Goal: Information Seeking & Learning: Compare options

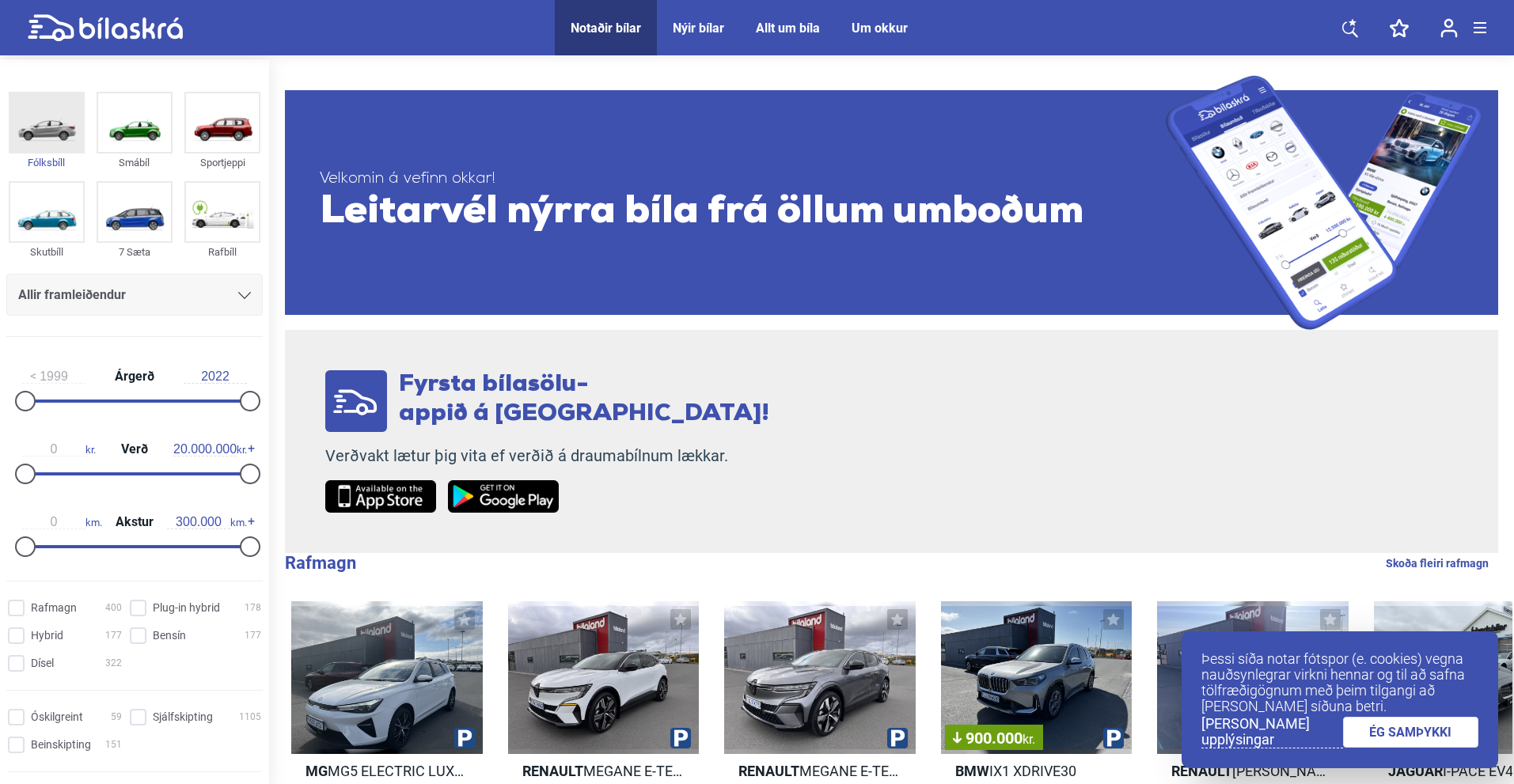
click at [35, 122] on img at bounding box center [46, 122] width 73 height 58
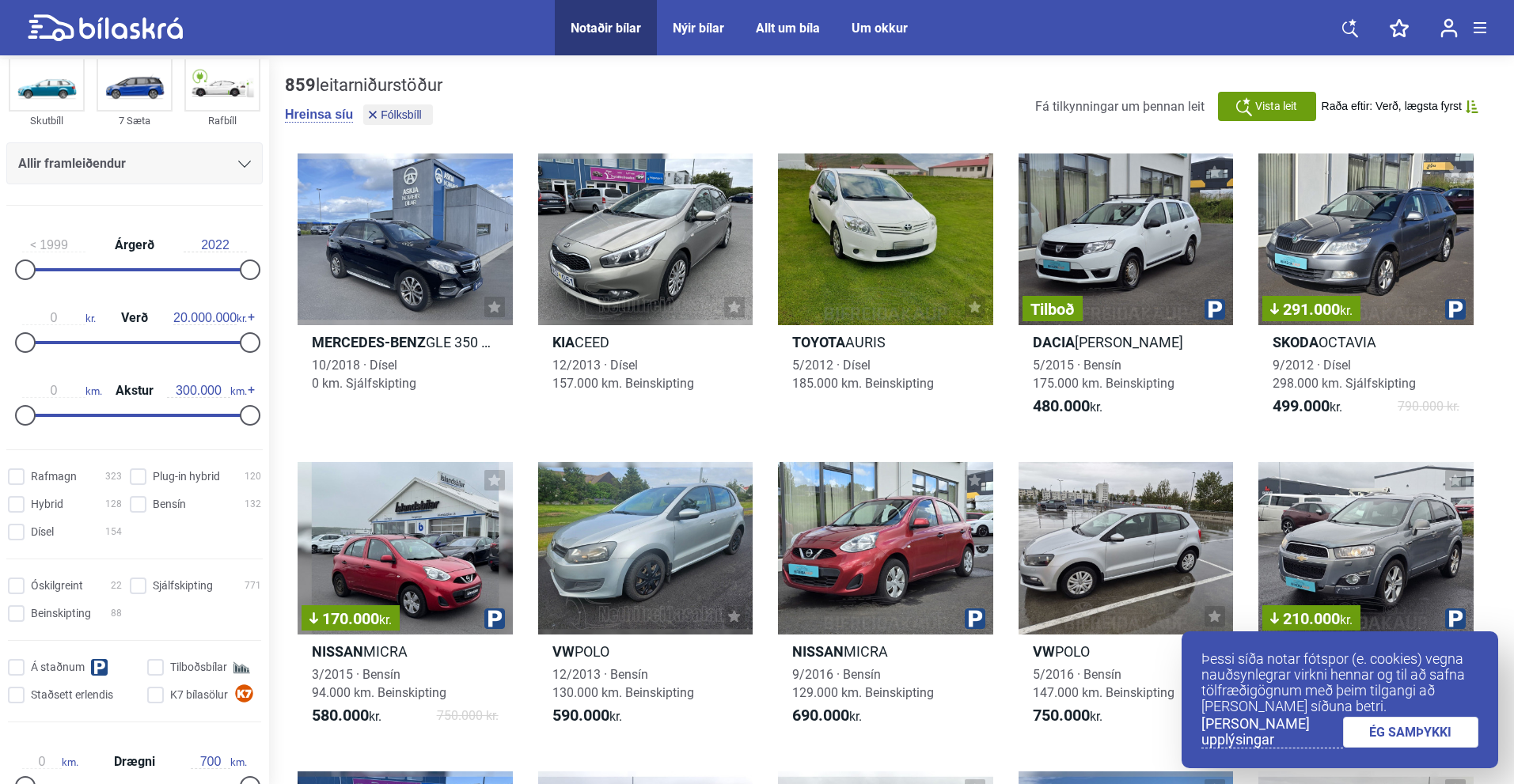
scroll to position [158, 0]
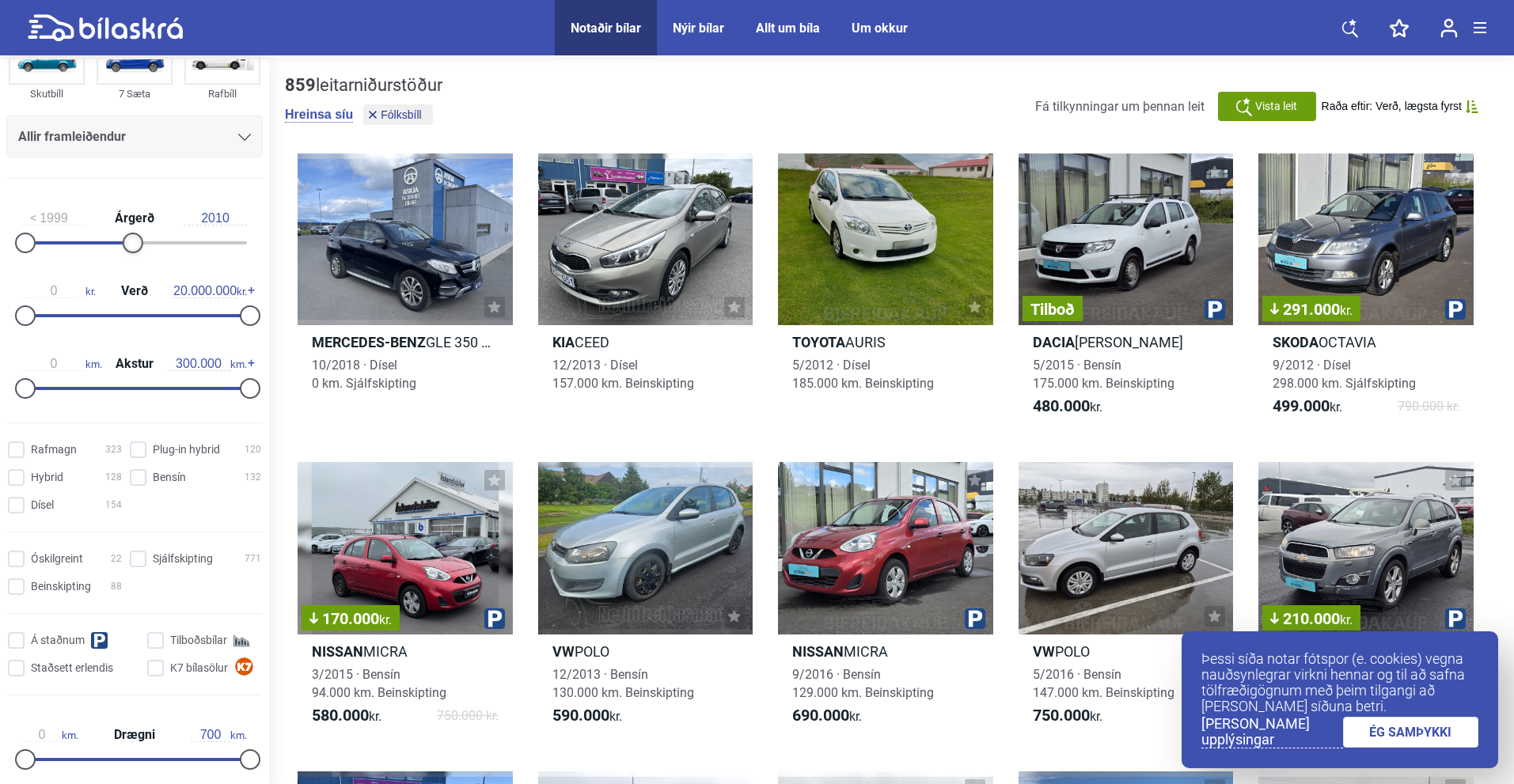
drag, startPoint x: 237, startPoint y: 242, endPoint x: 123, endPoint y: 236, distance: 114.2
click at [123, 236] on div at bounding box center [133, 242] width 21 height 21
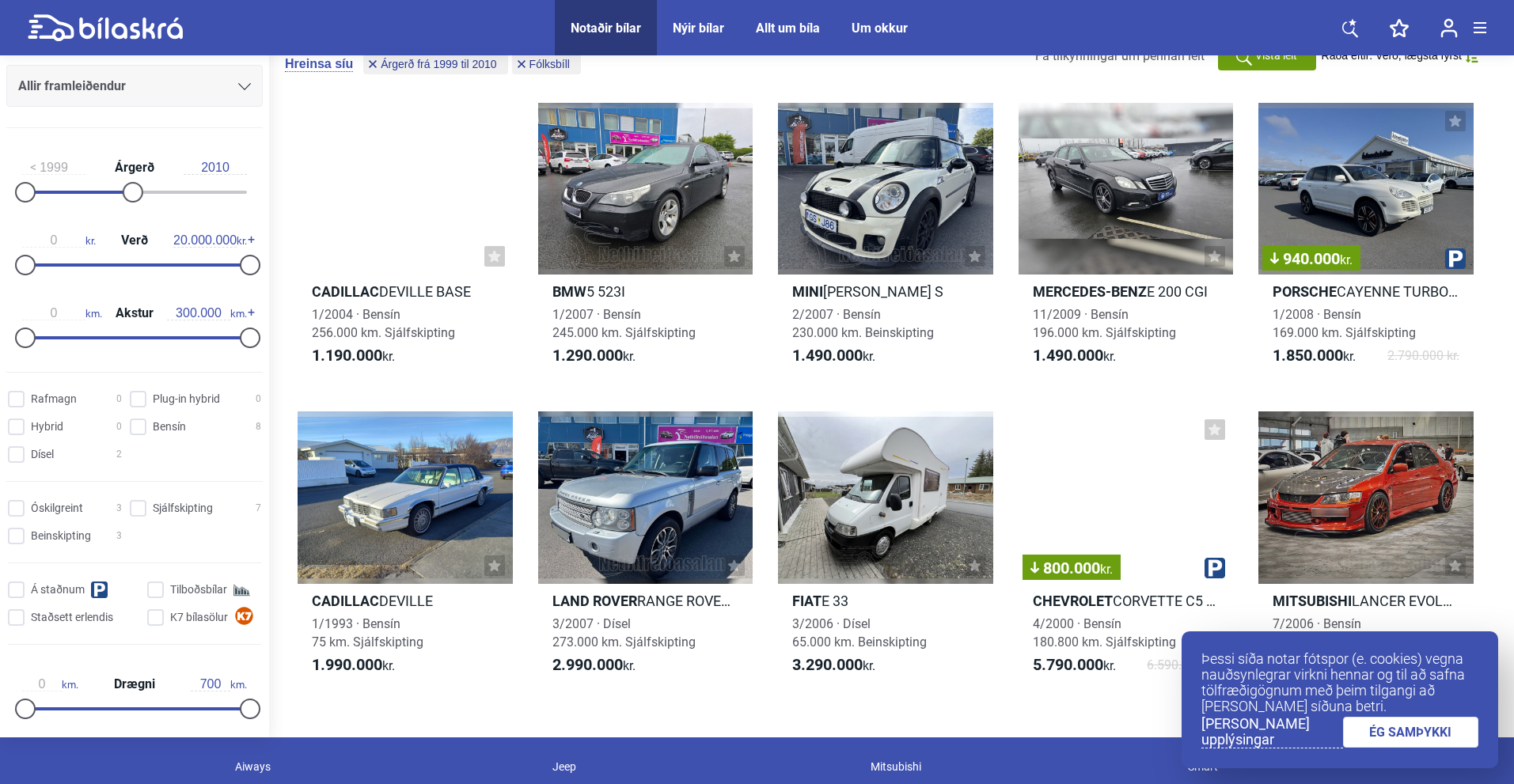
scroll to position [79, 0]
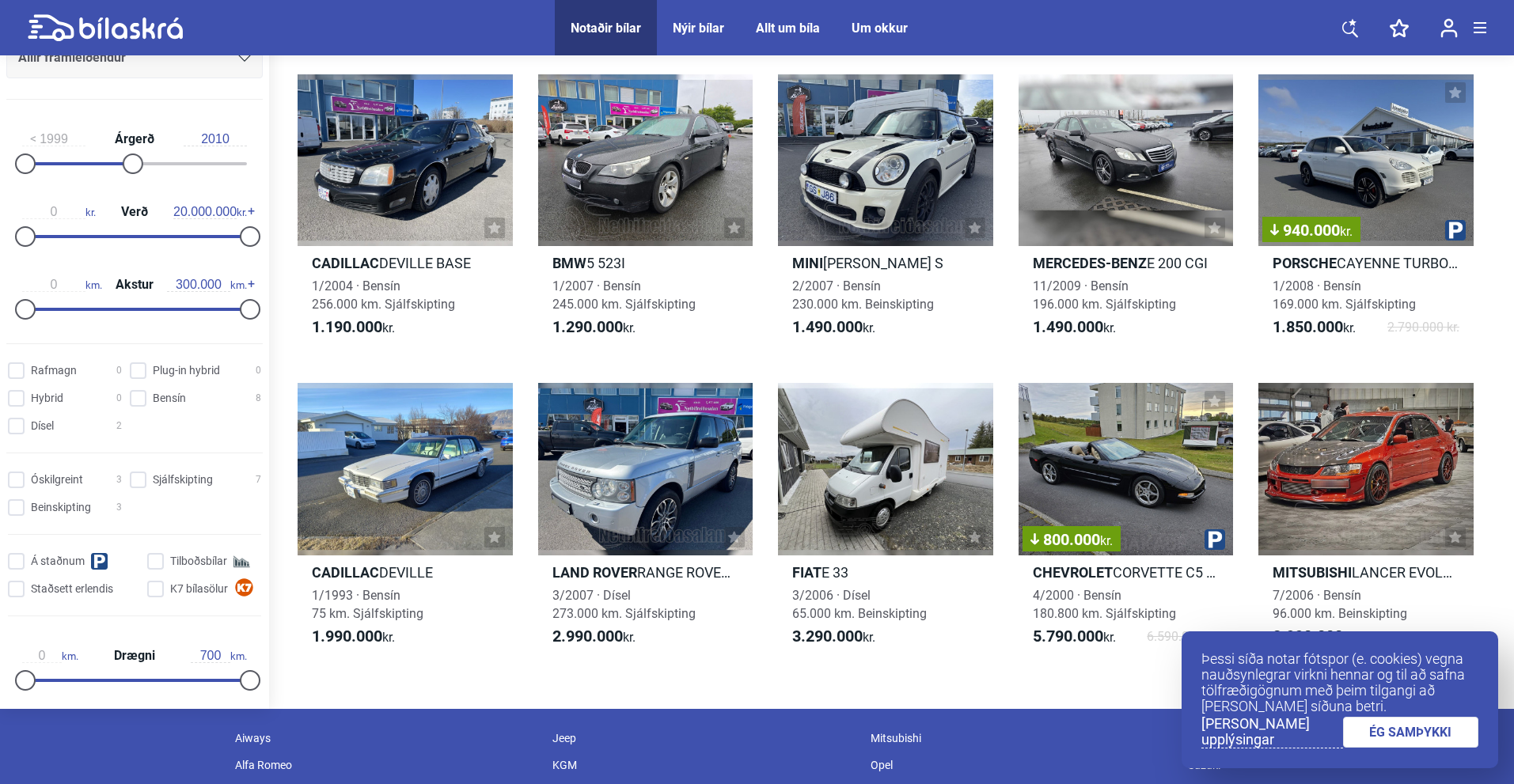
drag, startPoint x: 1379, startPoint y: 737, endPoint x: 1290, endPoint y: 706, distance: 94.2
click at [1379, 737] on link "ÉG SAMÞYKKI" at bounding box center [1412, 732] width 137 height 31
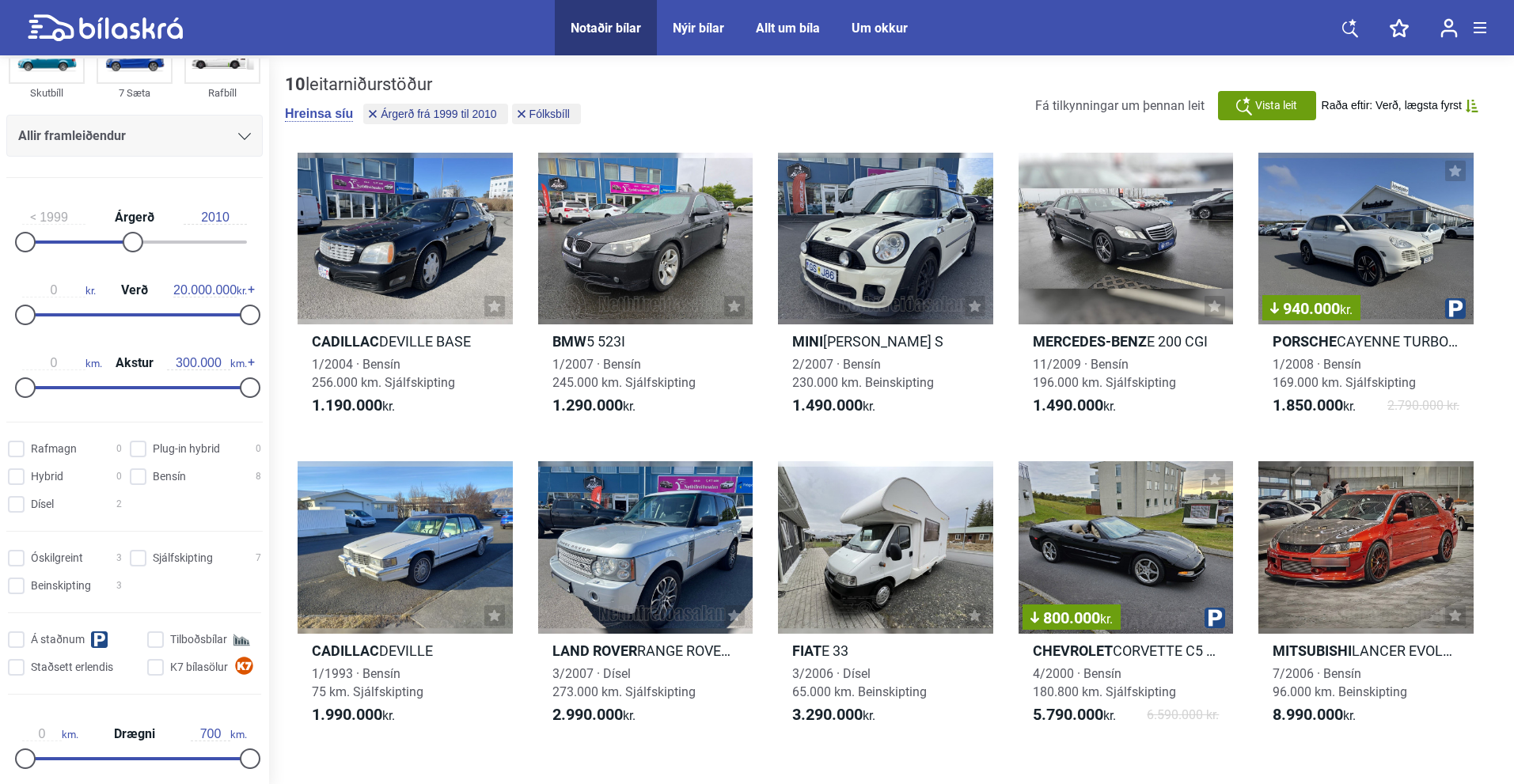
scroll to position [0, 0]
drag, startPoint x: 137, startPoint y: 242, endPoint x: 304, endPoint y: 251, distance: 167.2
click at [304, 251] on div "Fólksbíll Smábíl Sportjeppi Skutbíll 7 Sæta Rafbíll Allir framleiðendur [PERSON…" at bounding box center [757, 423] width 1514 height 728
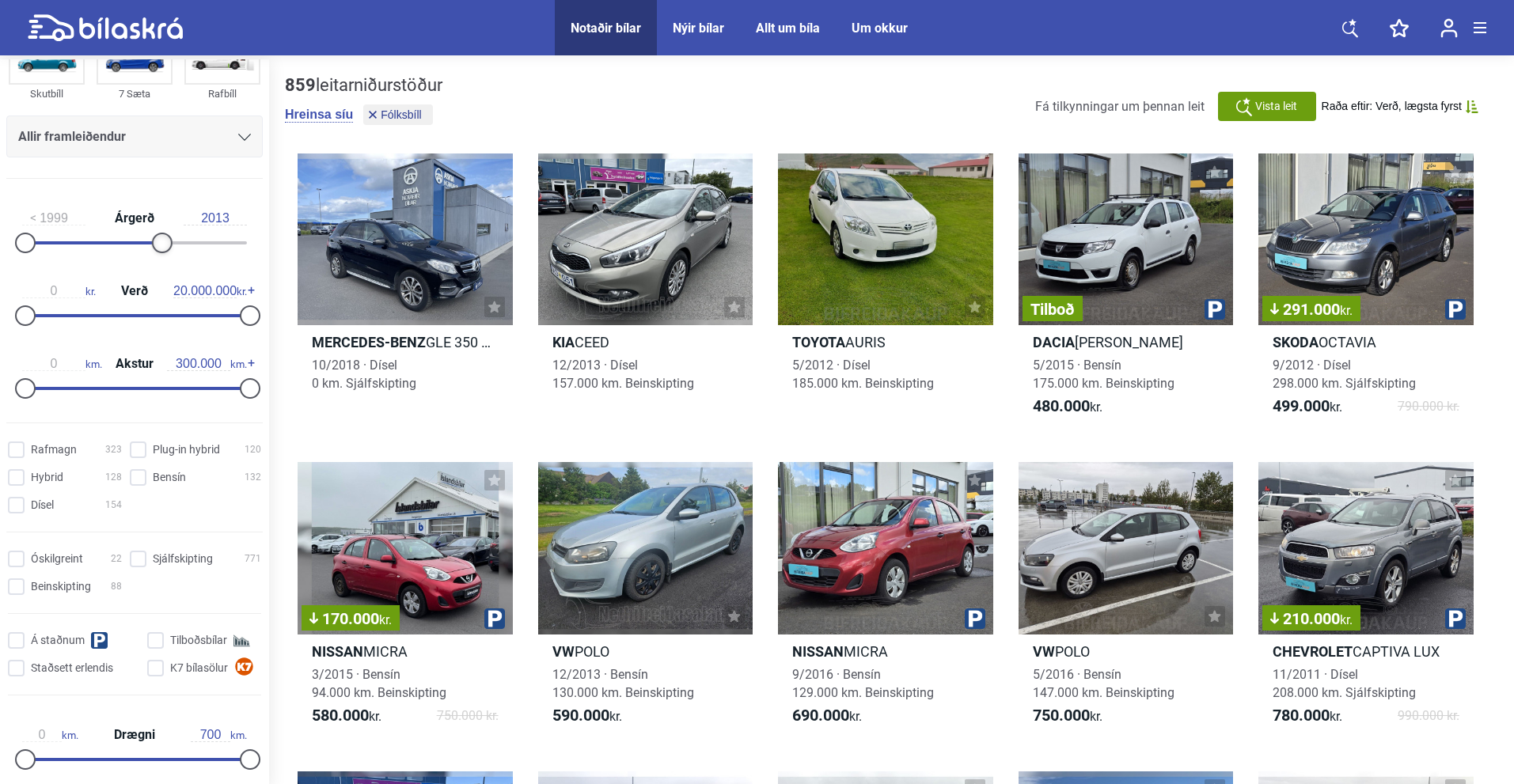
drag, startPoint x: 241, startPoint y: 249, endPoint x: 153, endPoint y: 241, distance: 88.4
click at [153, 241] on div at bounding box center [162, 242] width 21 height 21
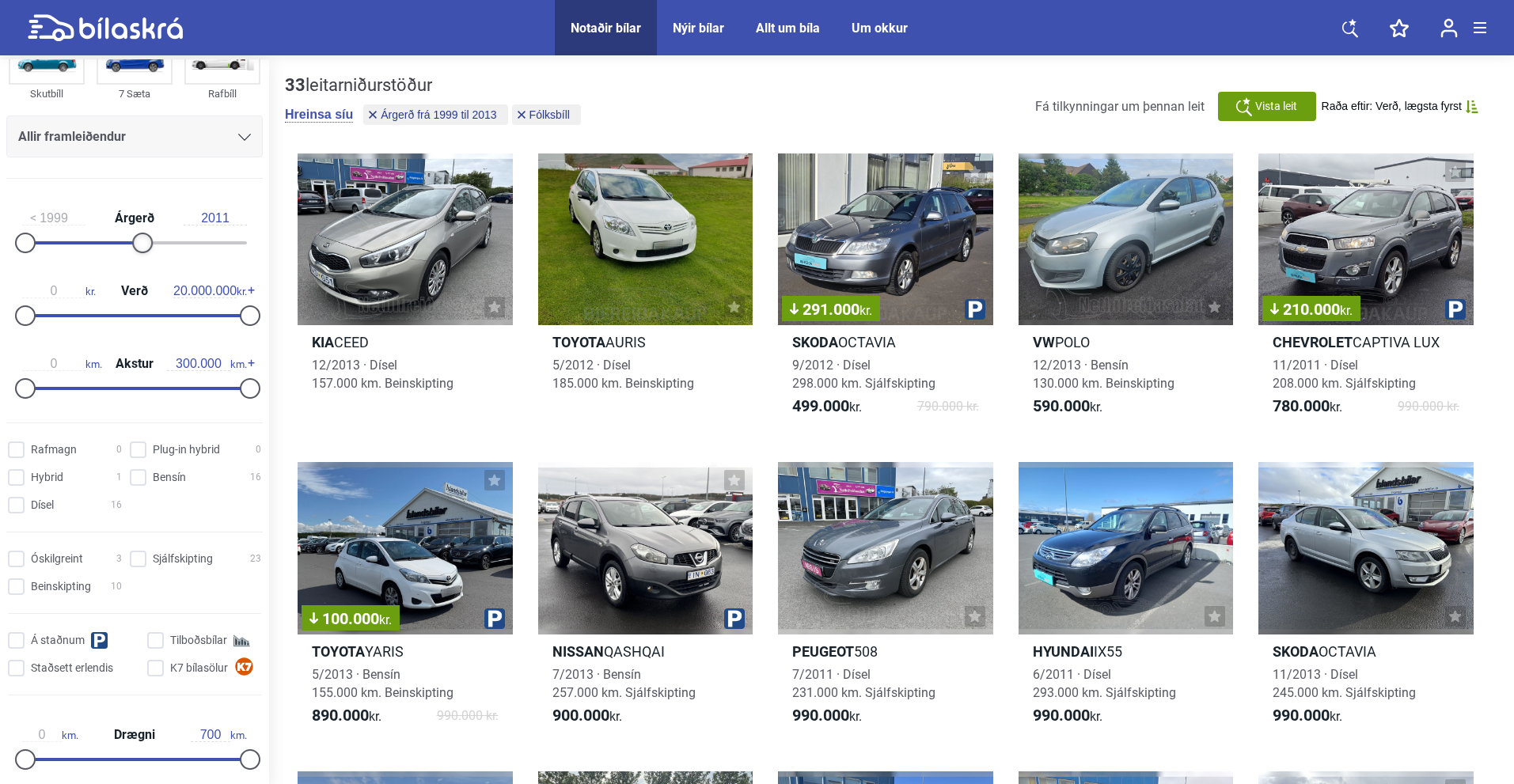
drag, startPoint x: 153, startPoint y: 241, endPoint x: 137, endPoint y: 240, distance: 16.0
click at [137, 240] on div at bounding box center [142, 242] width 21 height 21
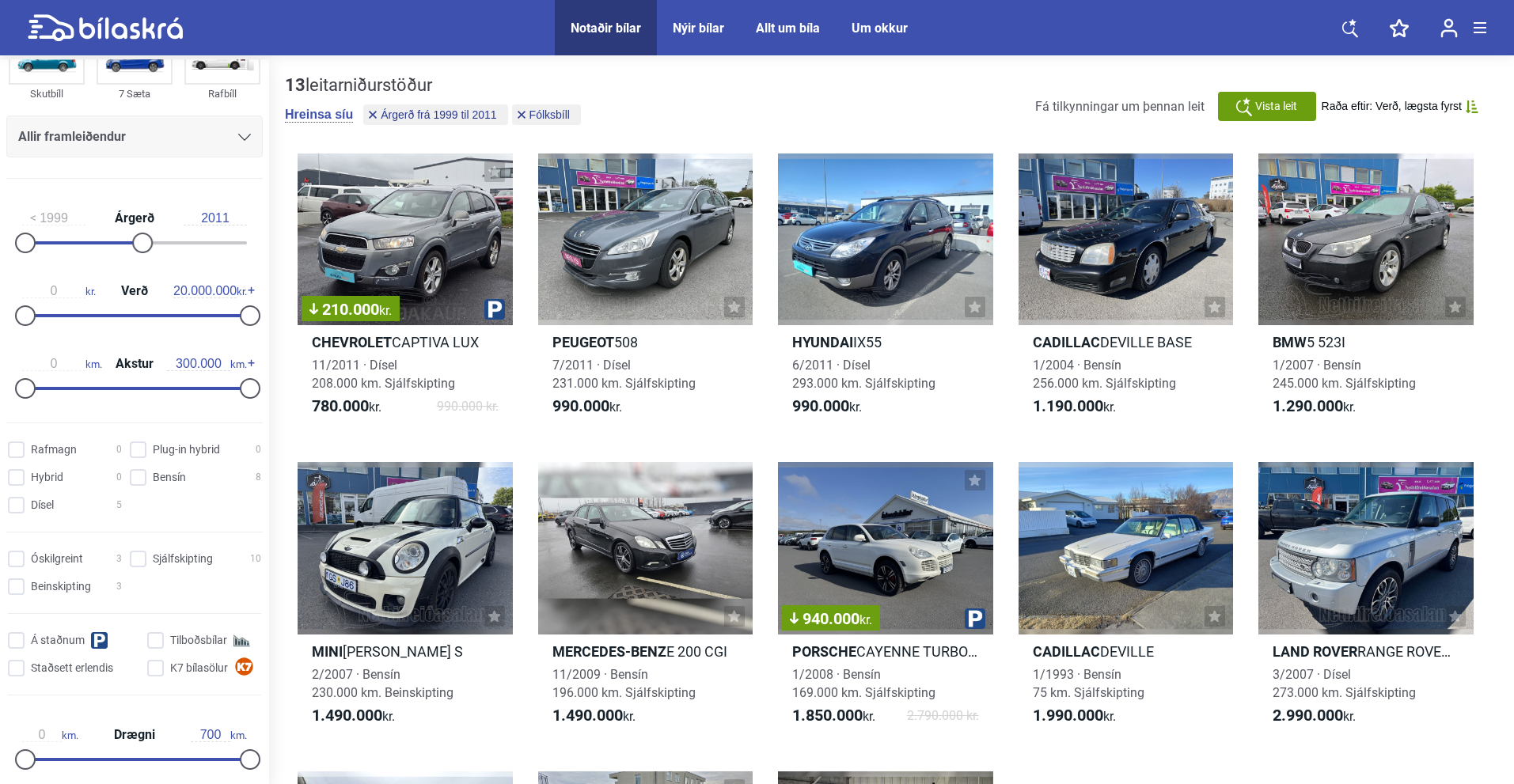
click at [143, 237] on div "1999 Árgerð 2011" at bounding box center [134, 227] width 256 height 73
type input "2010"
drag, startPoint x: 132, startPoint y: 239, endPoint x: 124, endPoint y: 241, distance: 8.2
click at [124, 241] on div at bounding box center [133, 242] width 21 height 21
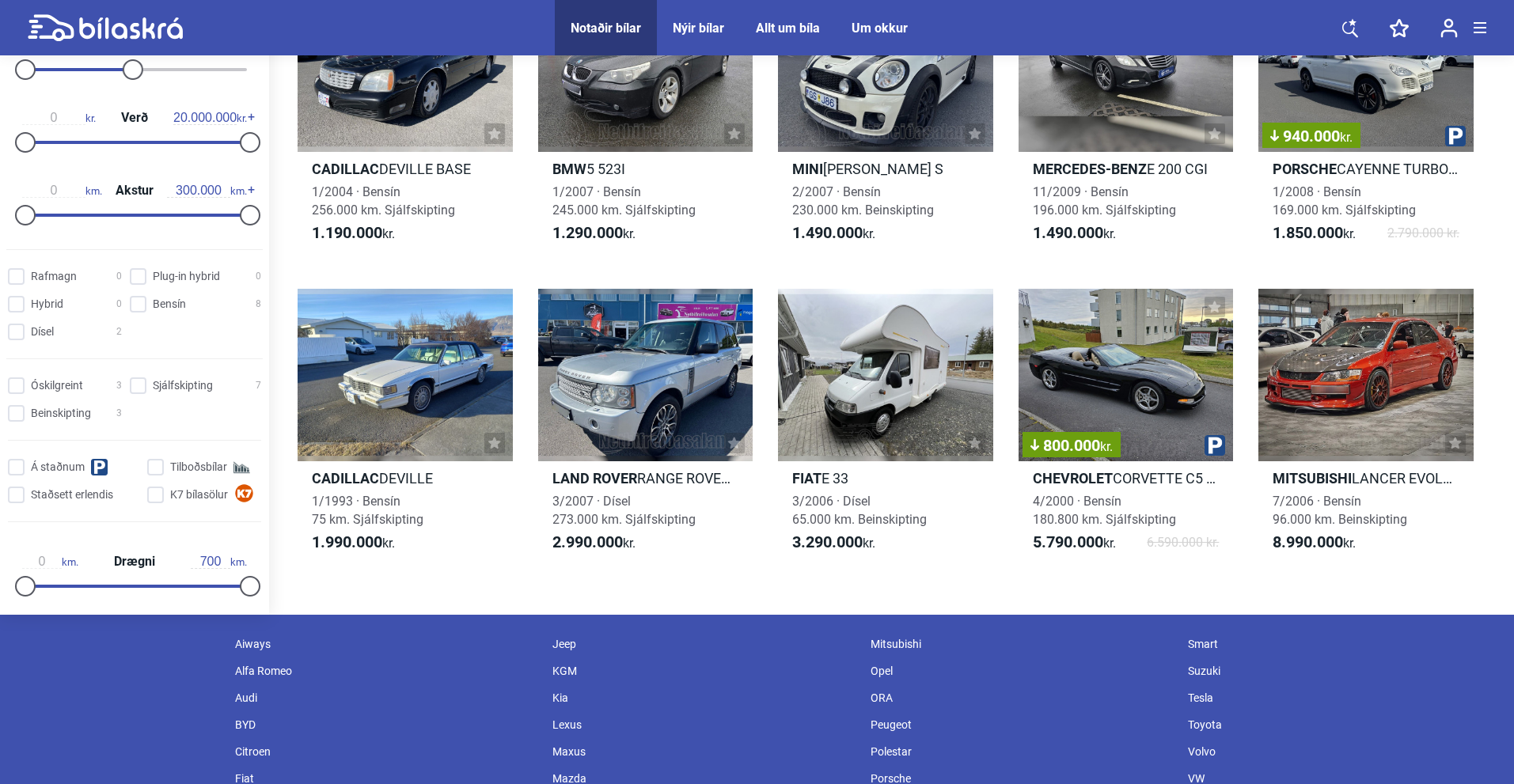
scroll to position [158, 0]
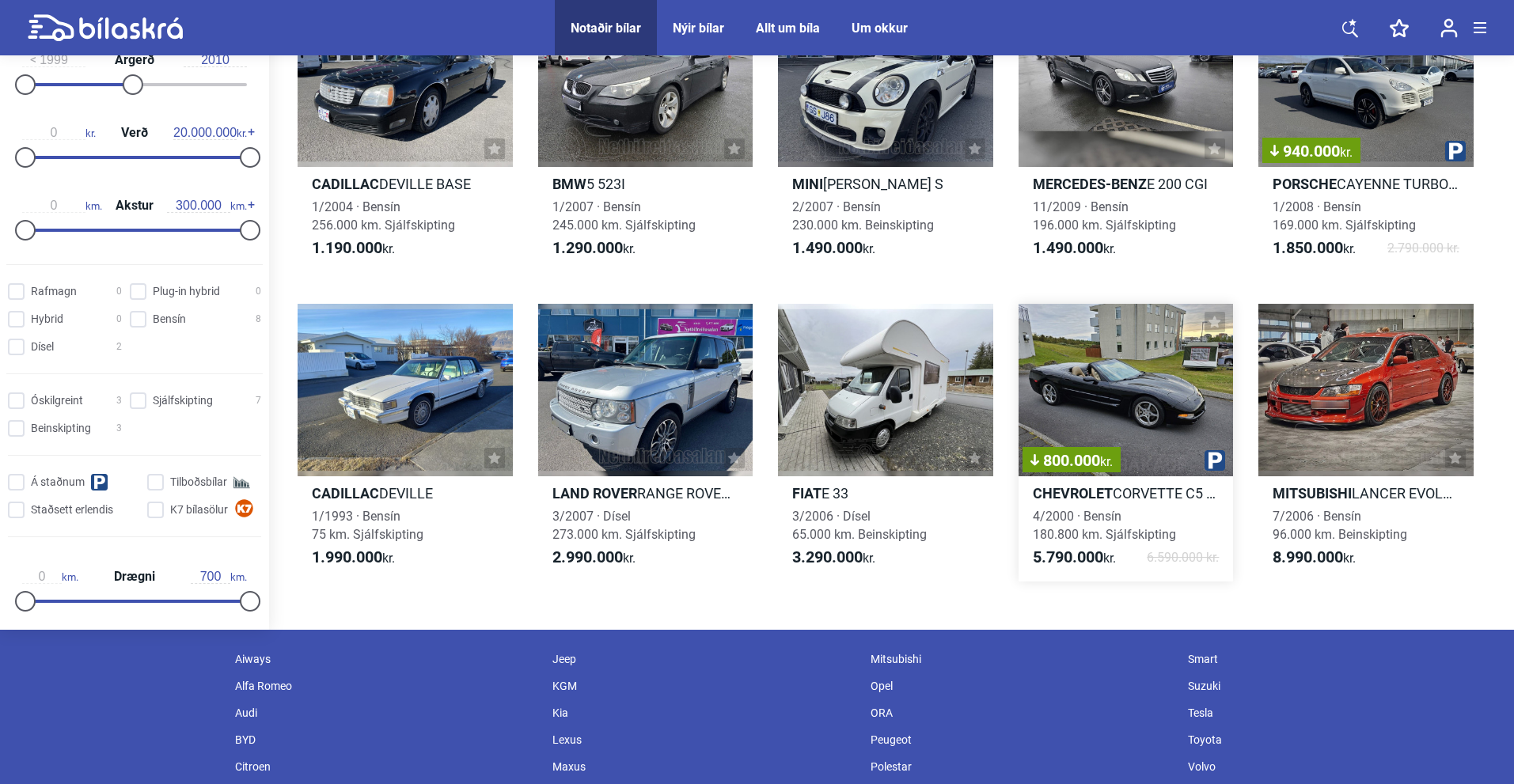
click at [1105, 389] on div "800.000 kr." at bounding box center [1127, 389] width 216 height 172
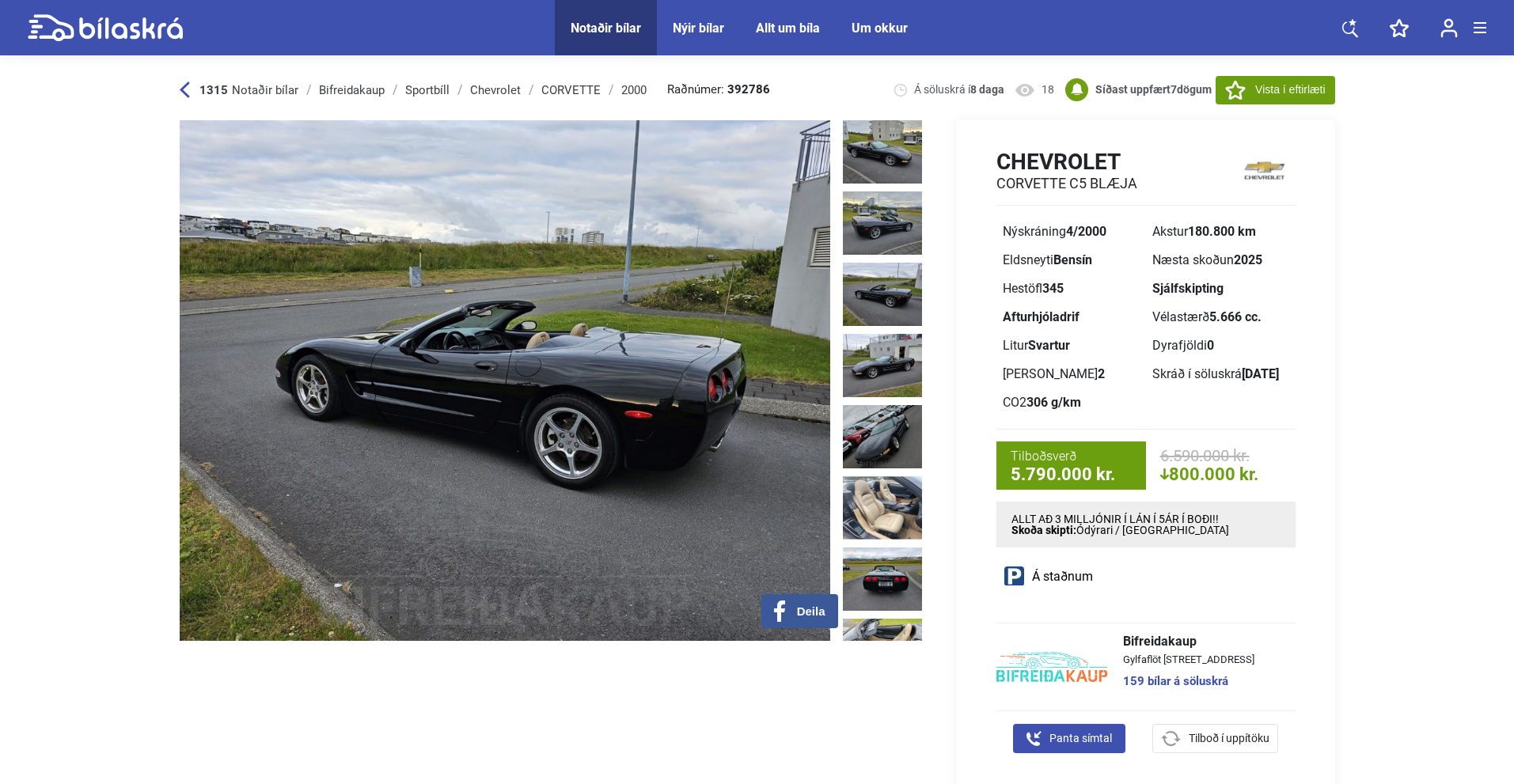
click at [872, 281] on img at bounding box center [882, 294] width 79 height 63
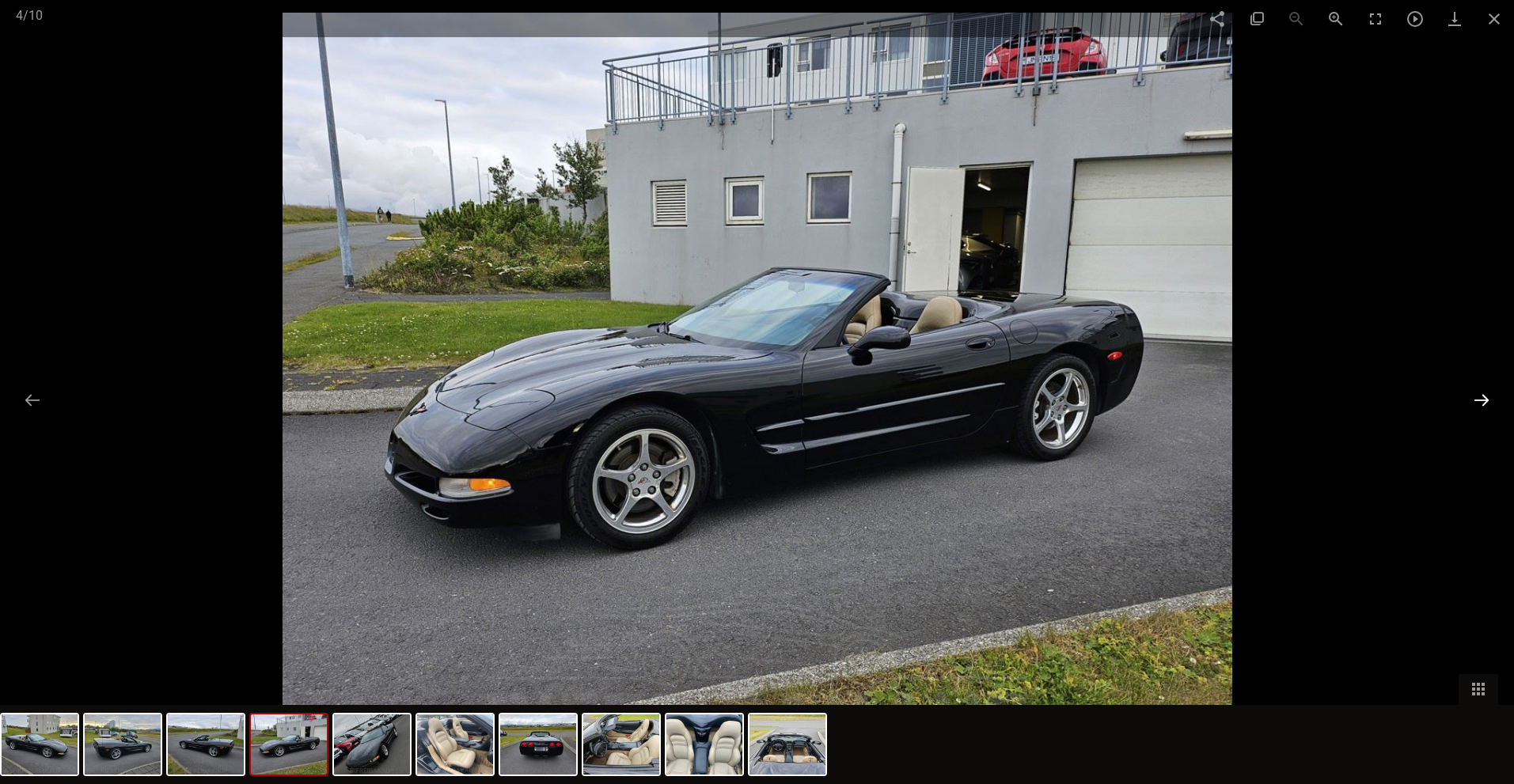
click at [1495, 401] on button at bounding box center [1482, 400] width 33 height 31
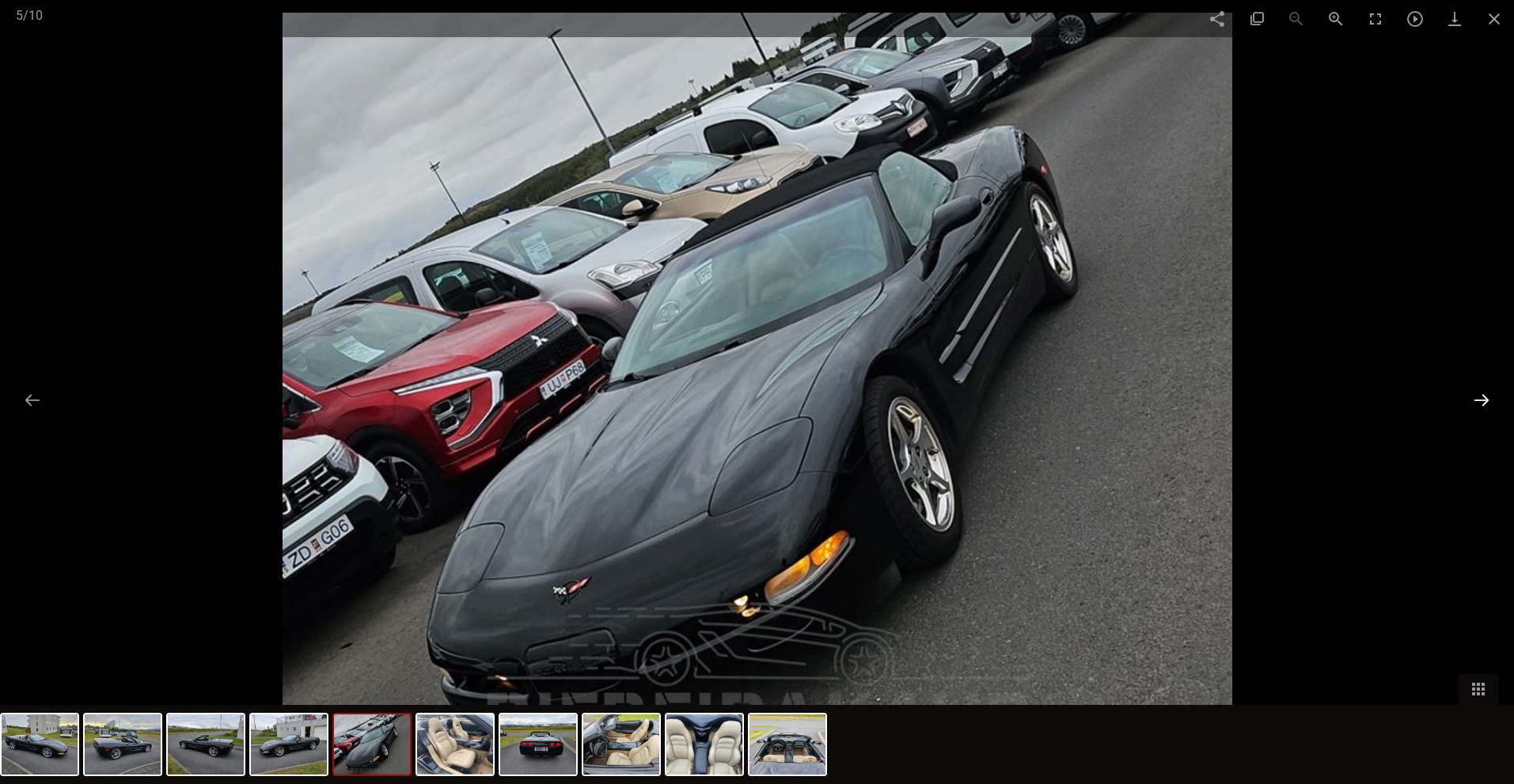
click at [1494, 401] on button at bounding box center [1482, 400] width 33 height 31
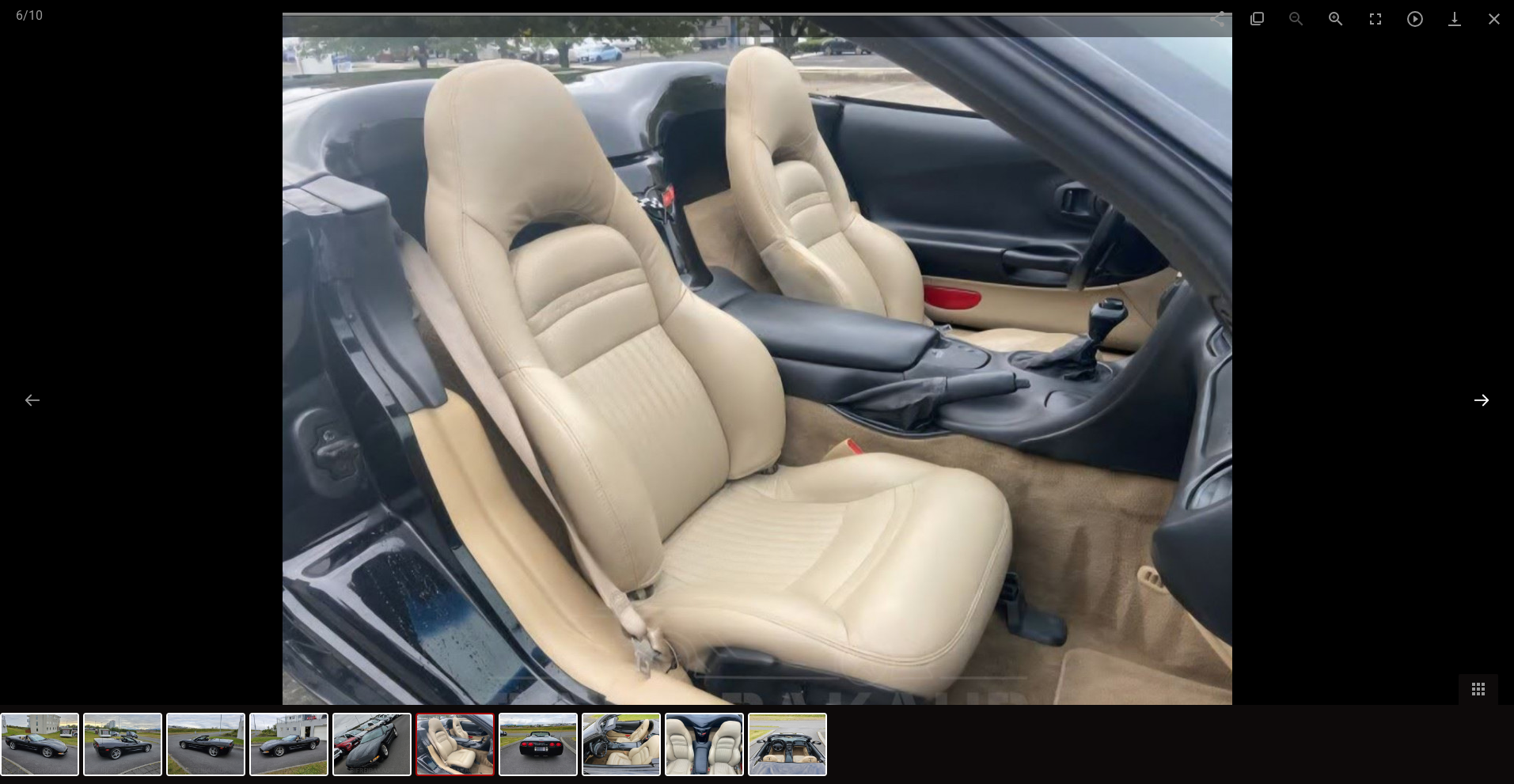
click at [1492, 401] on button at bounding box center [1482, 400] width 33 height 31
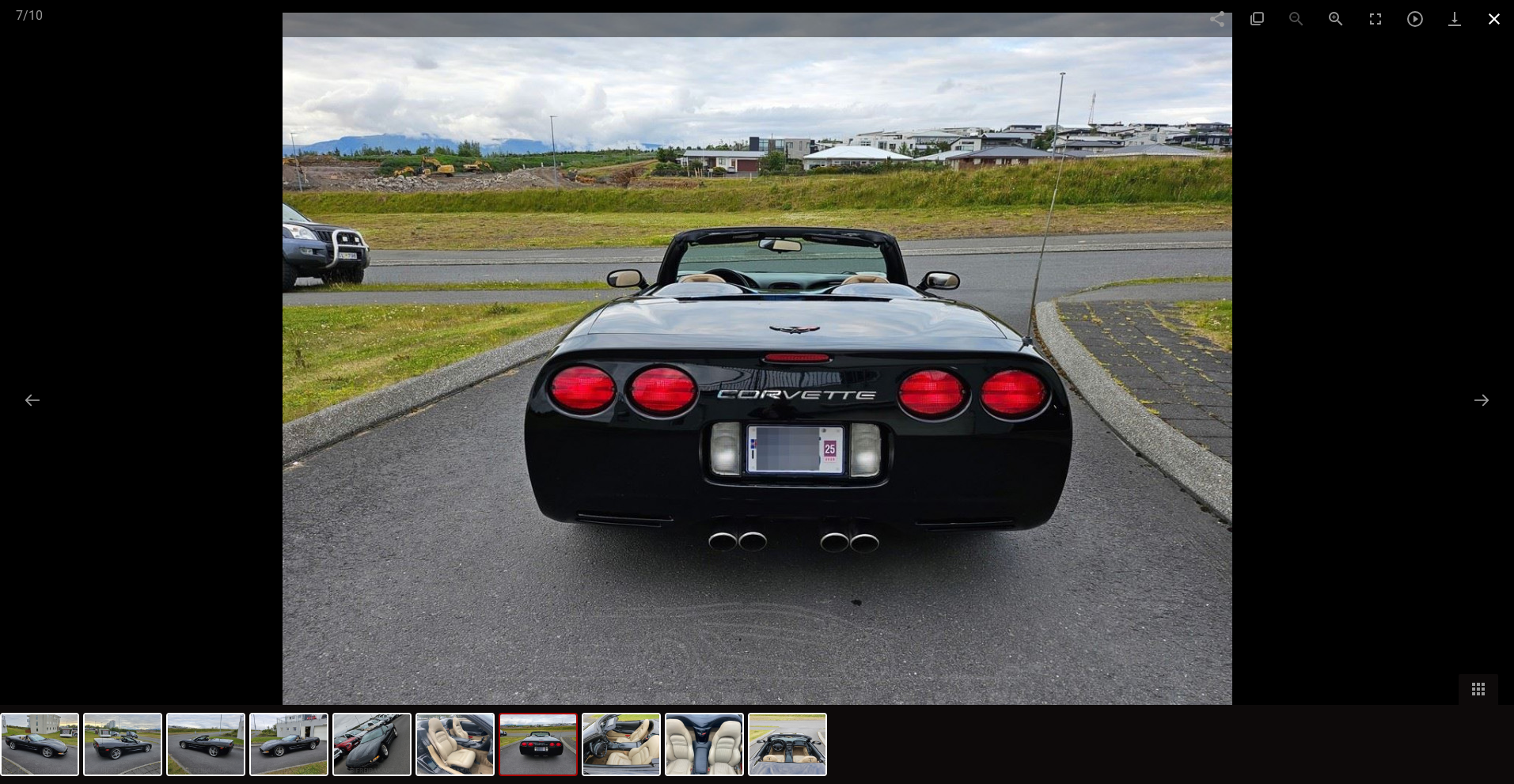
drag, startPoint x: 1497, startPoint y: 14, endPoint x: 1490, endPoint y: 18, distance: 8.1
click at [1497, 14] on span at bounding box center [1494, 18] width 40 height 37
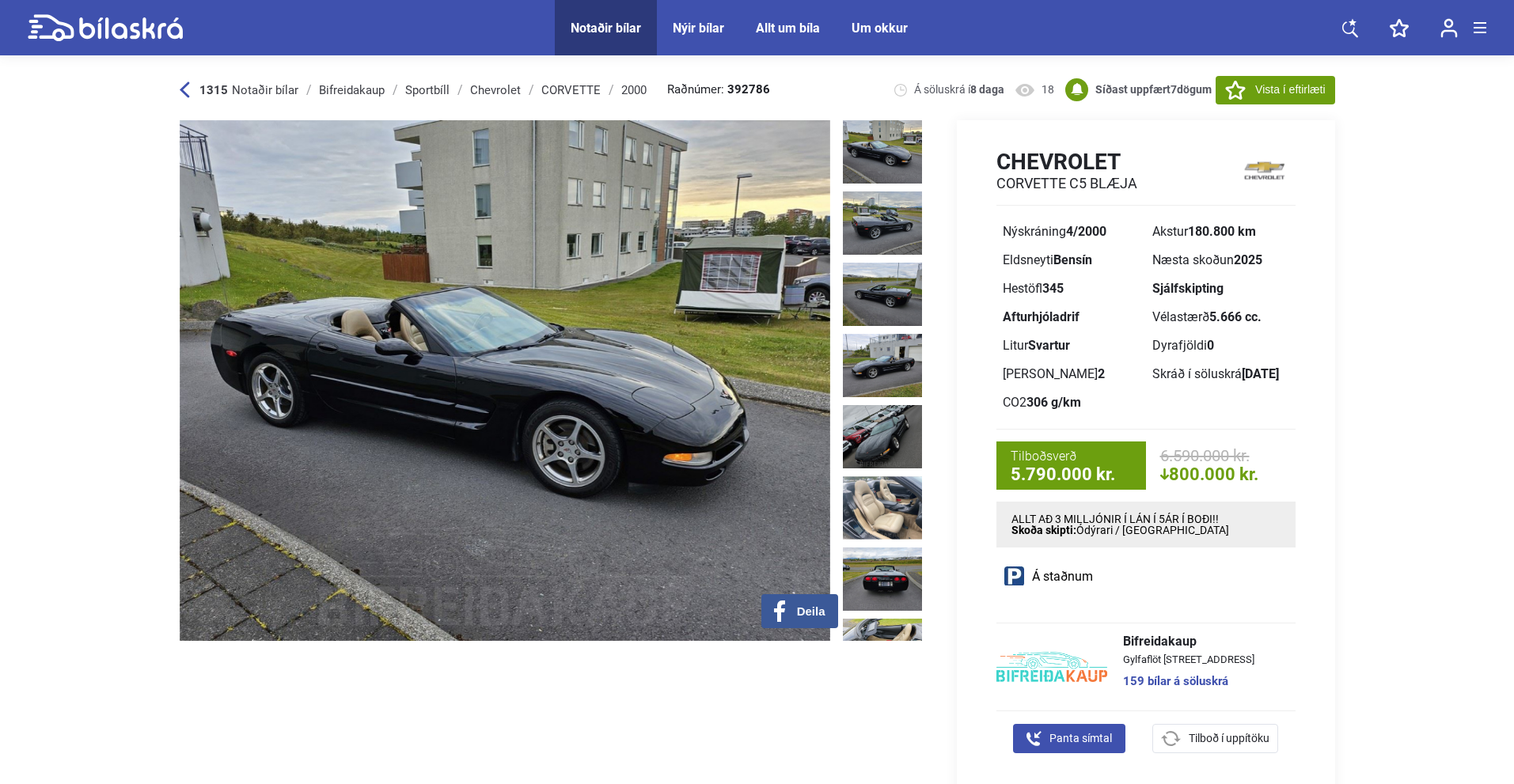
click at [873, 149] on img at bounding box center [882, 152] width 79 height 63
click at [199, 93] on b "1315" at bounding box center [214, 90] width 29 height 14
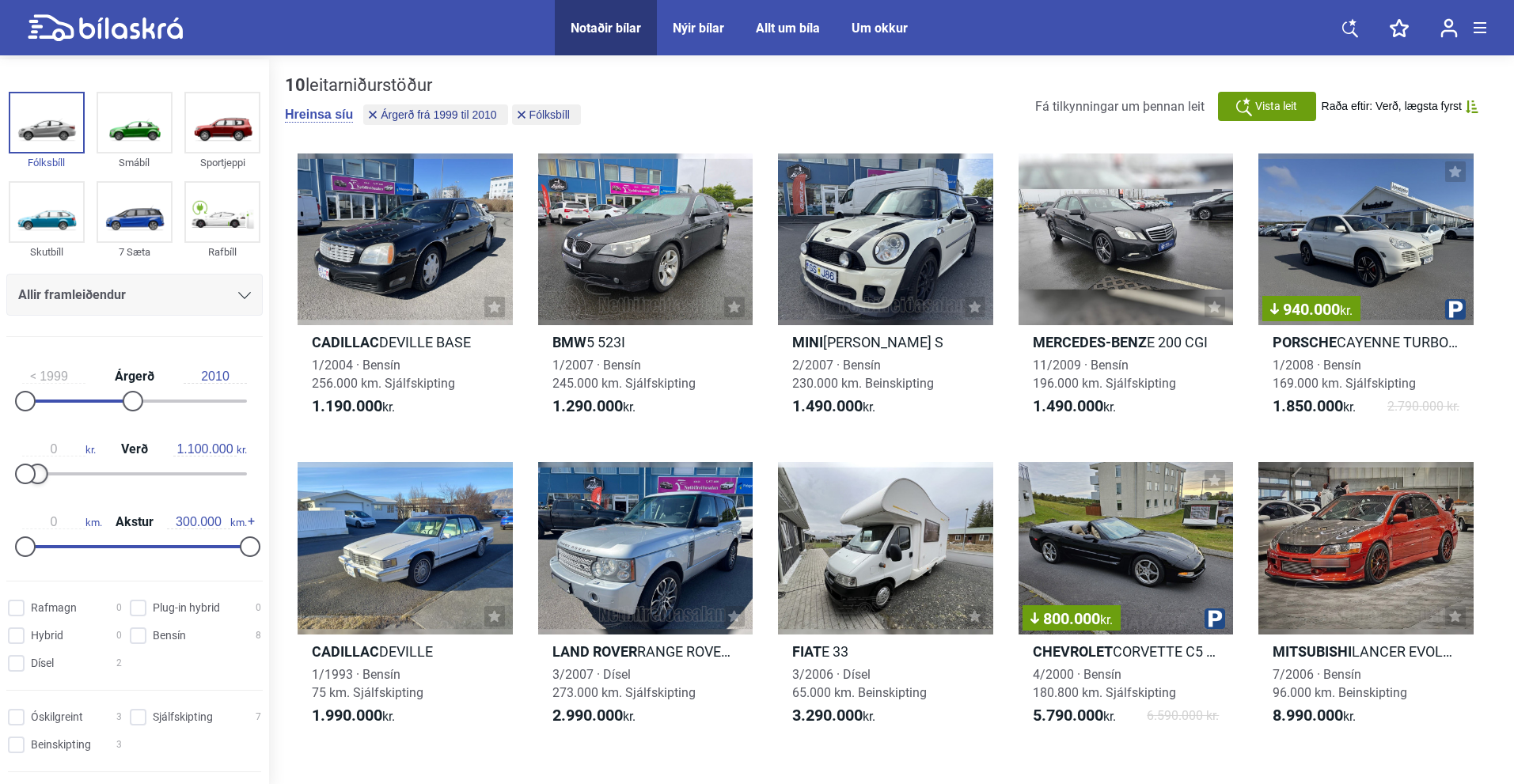
drag, startPoint x: 252, startPoint y: 474, endPoint x: 45, endPoint y: 475, distance: 207.0
click at [45, 475] on div at bounding box center [38, 473] width 21 height 21
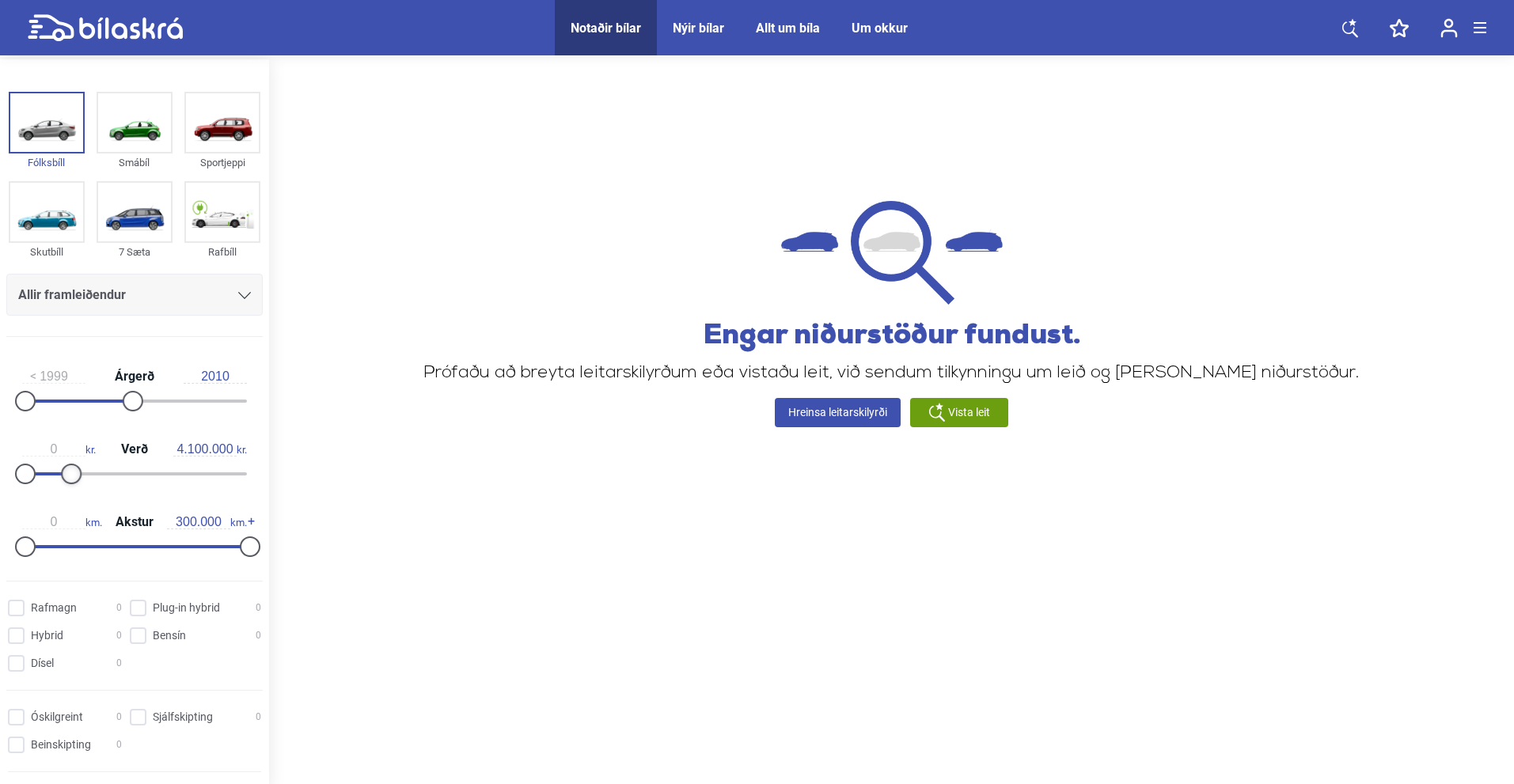
drag, startPoint x: 37, startPoint y: 470, endPoint x: 70, endPoint y: 471, distance: 33.0
click at [70, 471] on div at bounding box center [71, 473] width 21 height 21
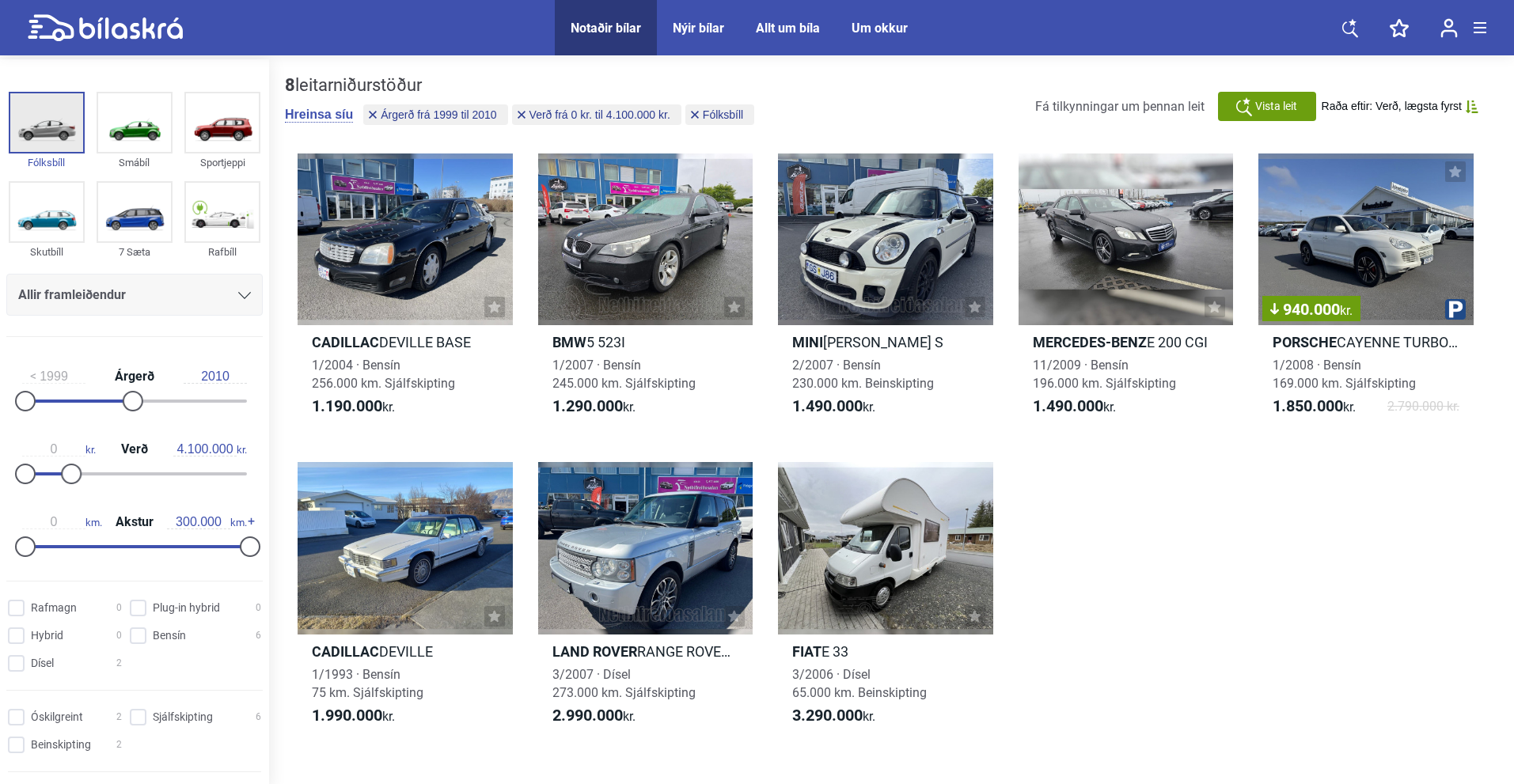
click at [48, 133] on img at bounding box center [46, 122] width 73 height 58
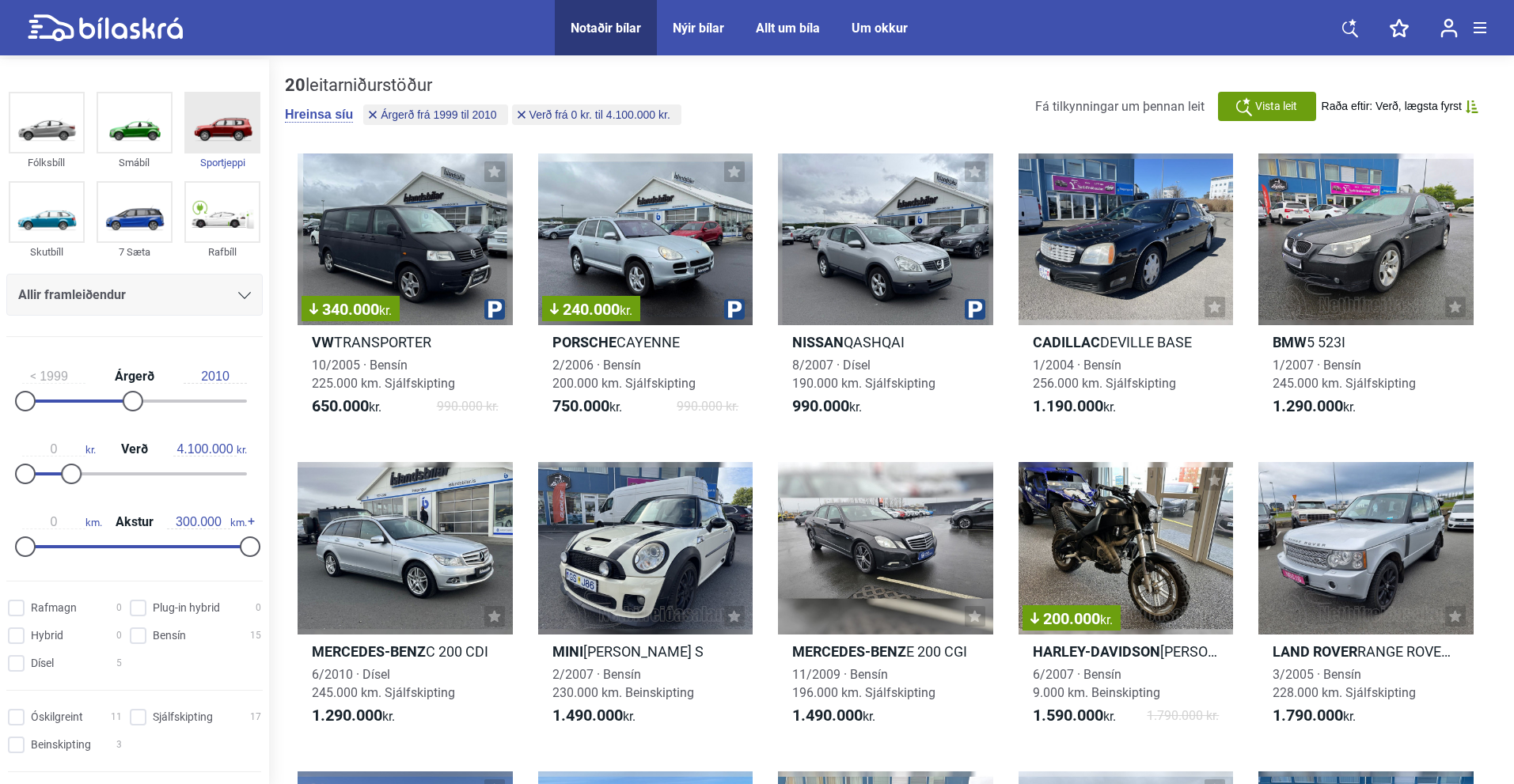
click at [207, 129] on img at bounding box center [222, 122] width 73 height 58
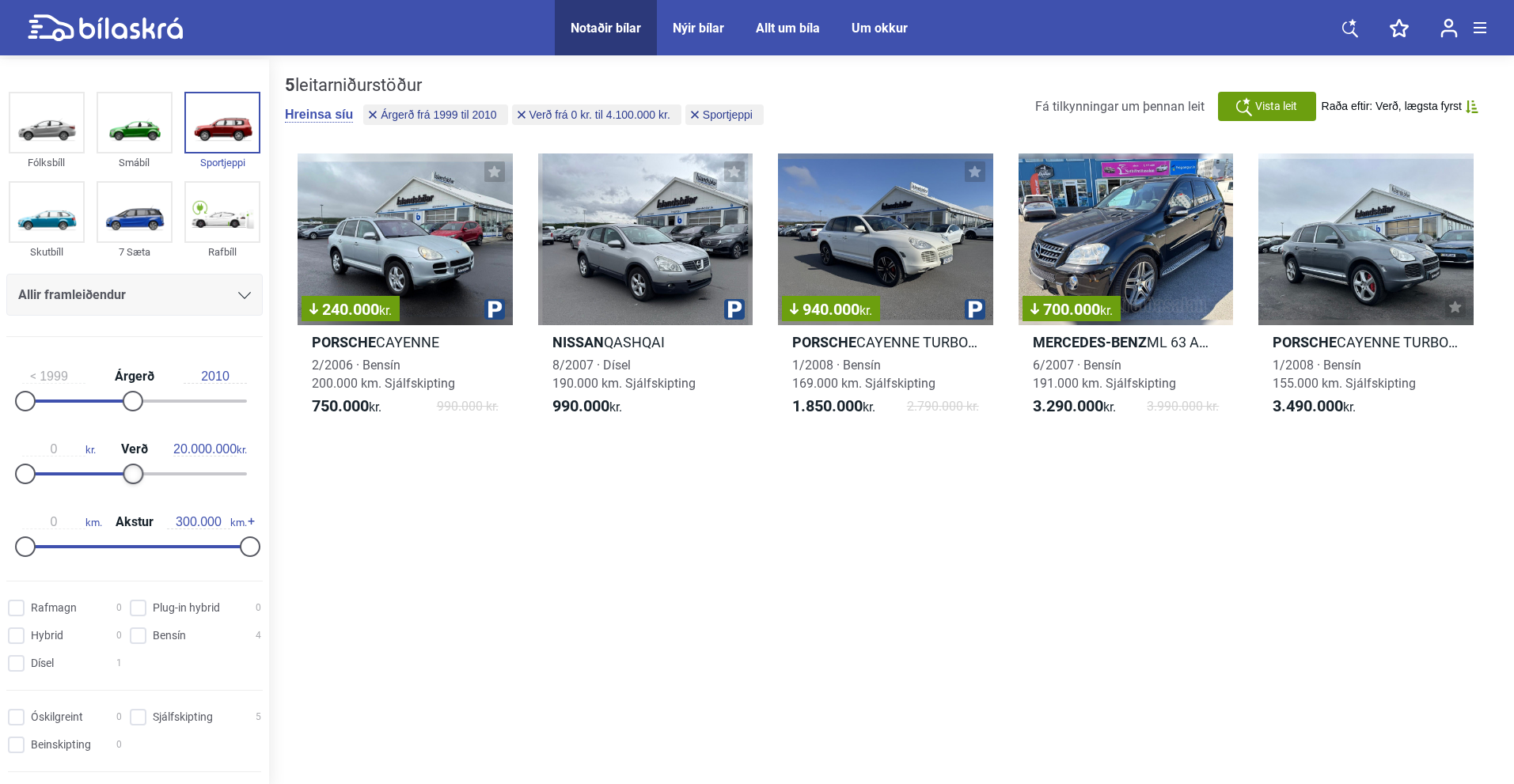
drag, startPoint x: 78, startPoint y: 474, endPoint x: 386, endPoint y: 490, distance: 308.4
click at [386, 490] on div "Fólksbíll Smábíl Sportjeppi Skutbíll 7 Sæta Rafbíll Allir framleiðendur [PERSON…" at bounding box center [757, 423] width 1514 height 728
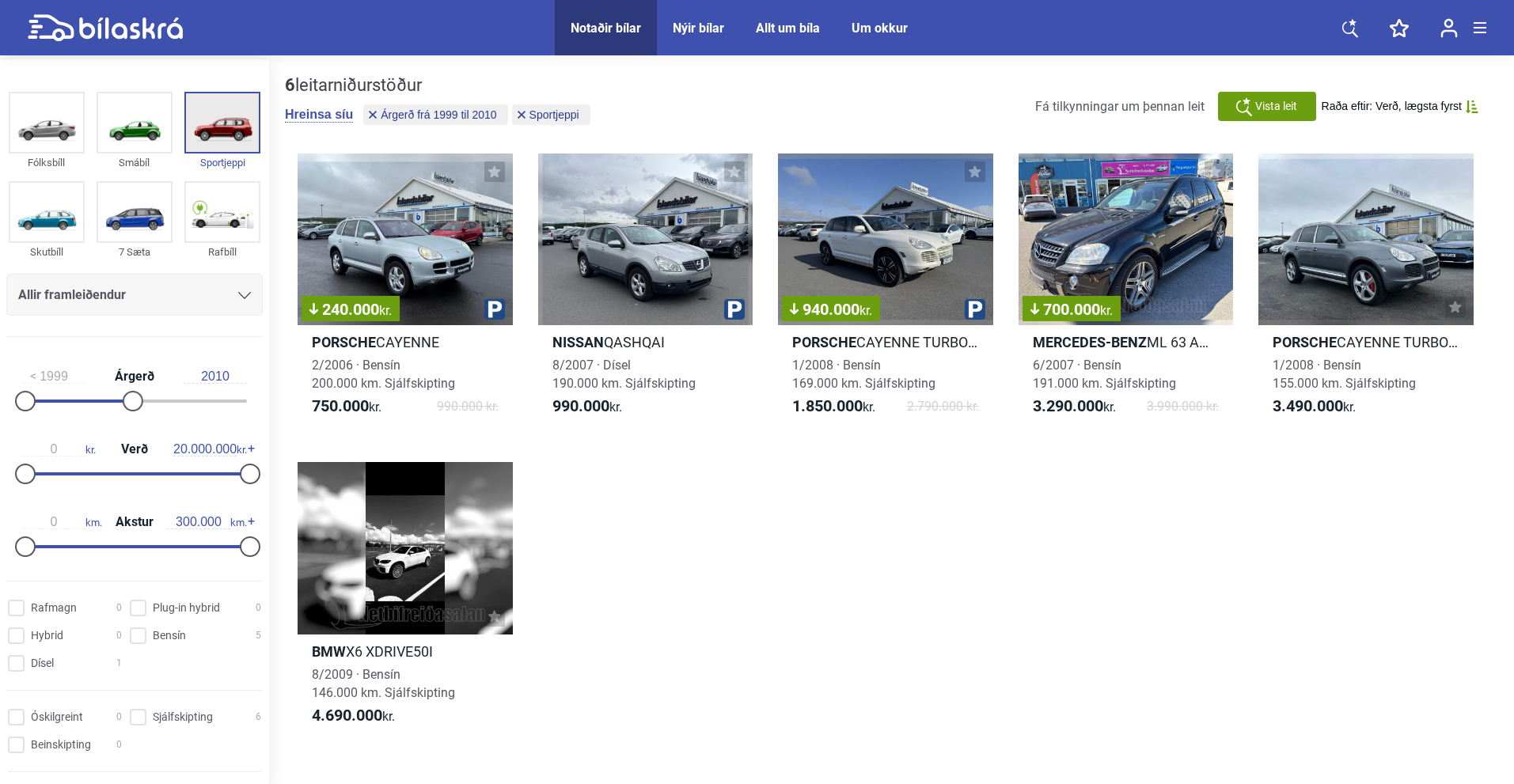
click at [216, 137] on img at bounding box center [222, 122] width 73 height 58
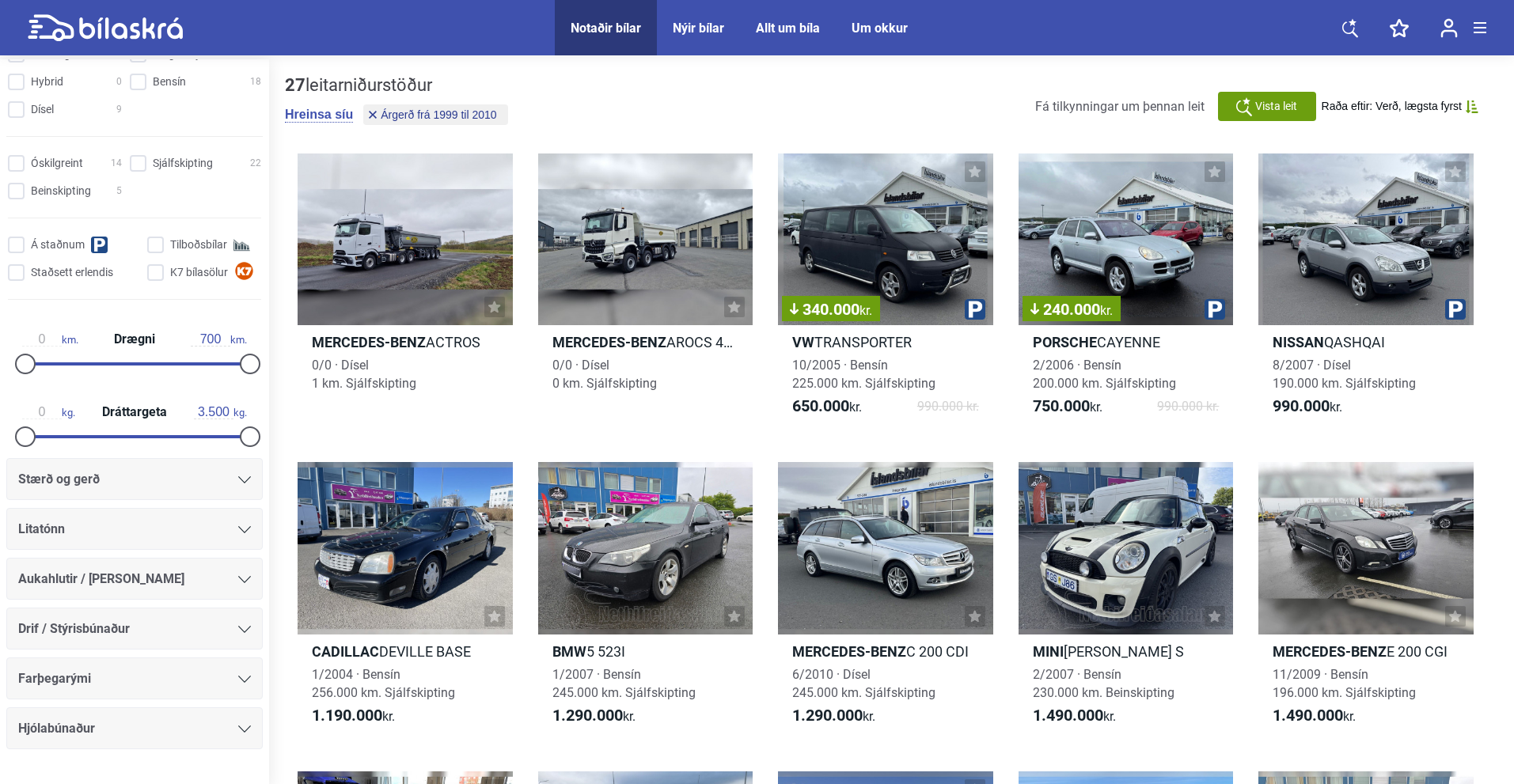
scroll to position [595, 0]
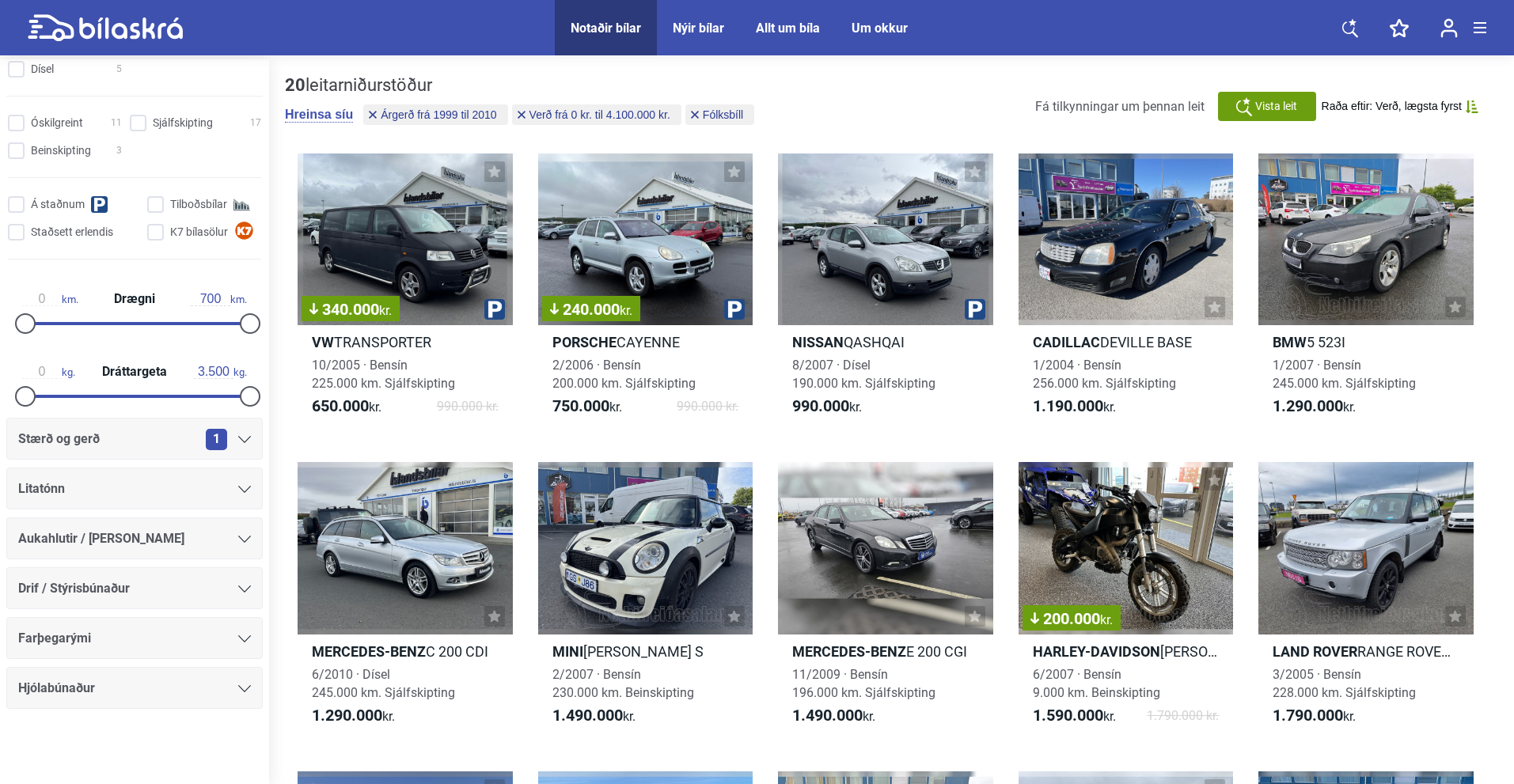
type input "1.100.000"
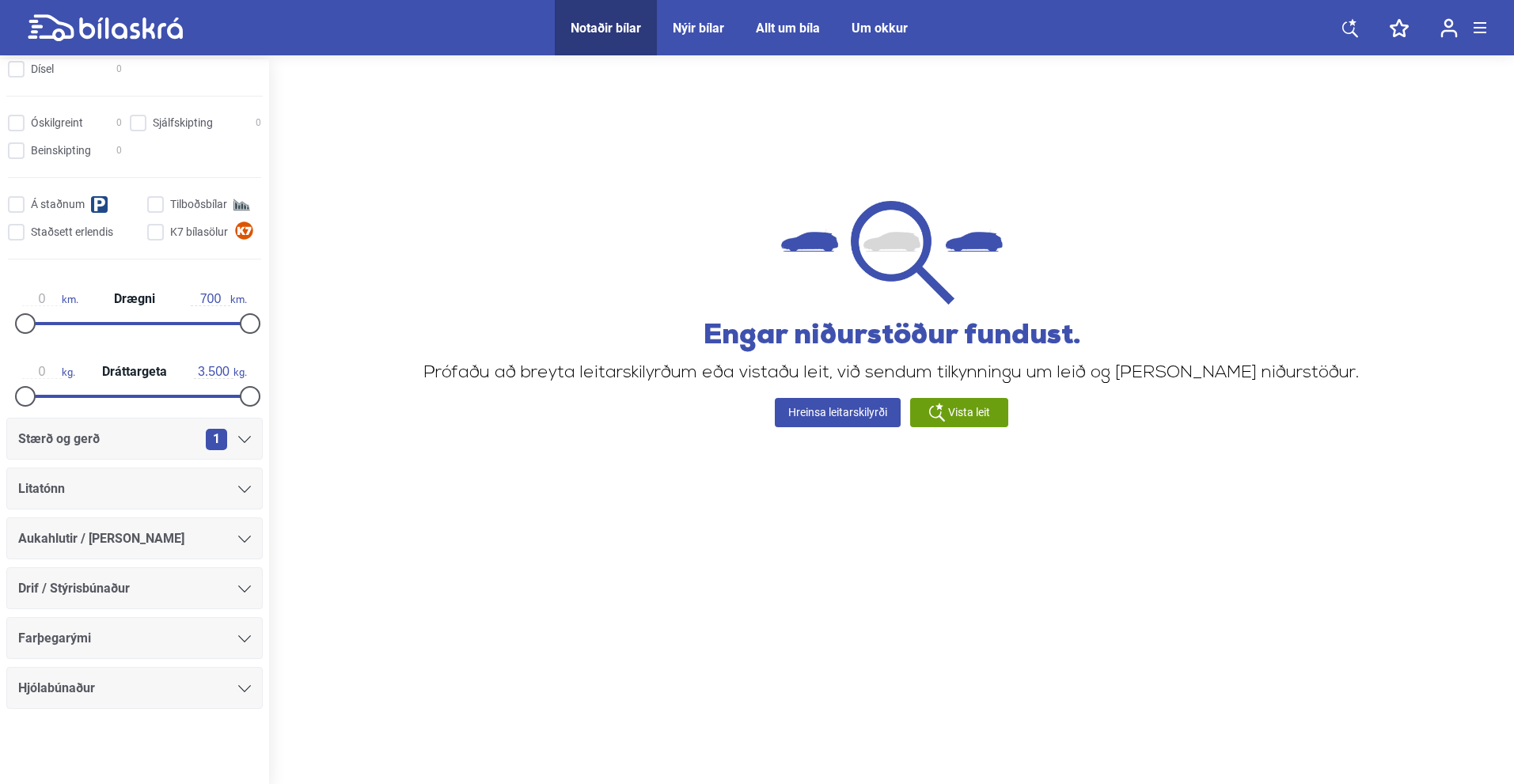
type input "2011"
type input "20.000.000"
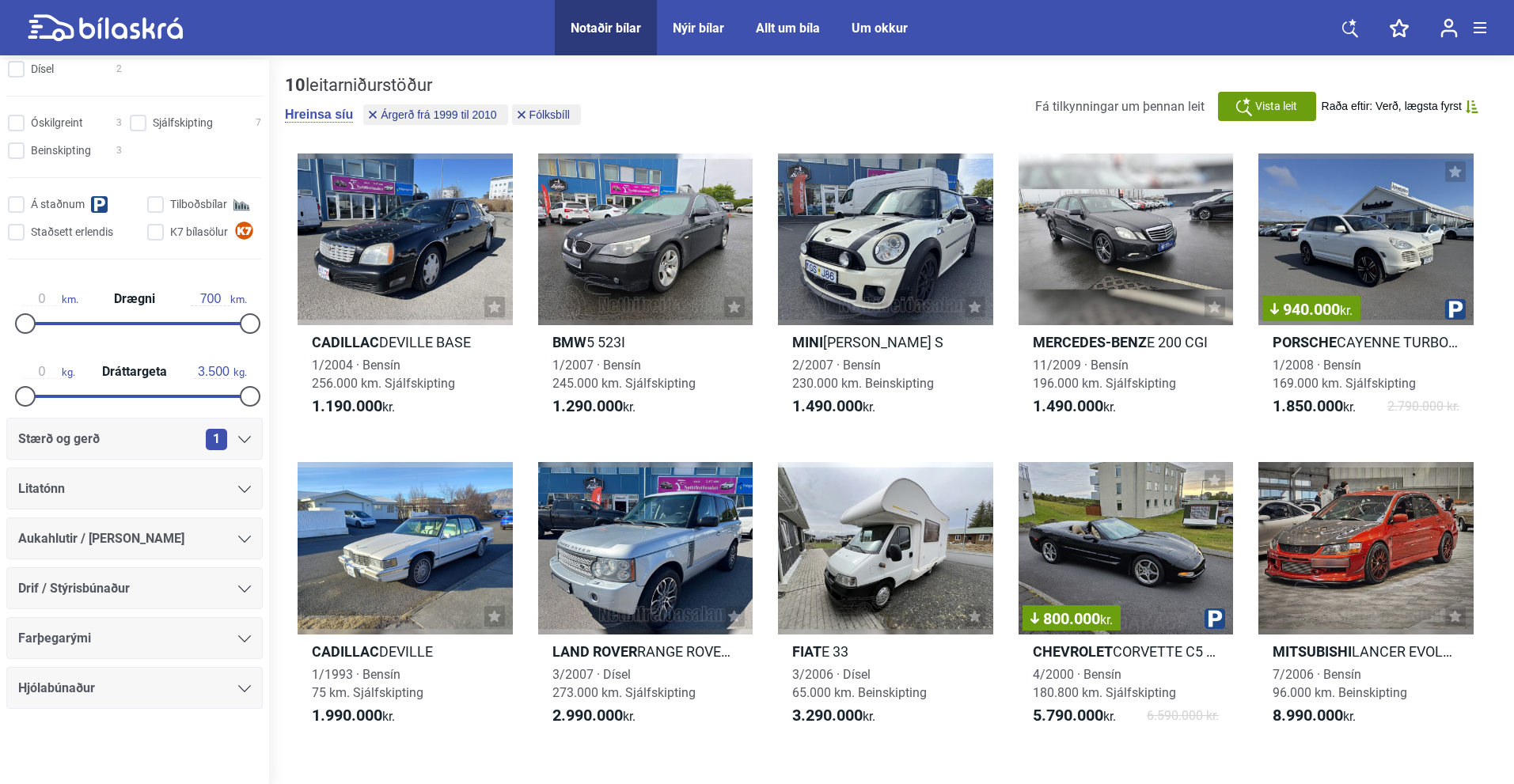
type input "2022"
